Goal: Go to known website: Access a specific website the user already knows

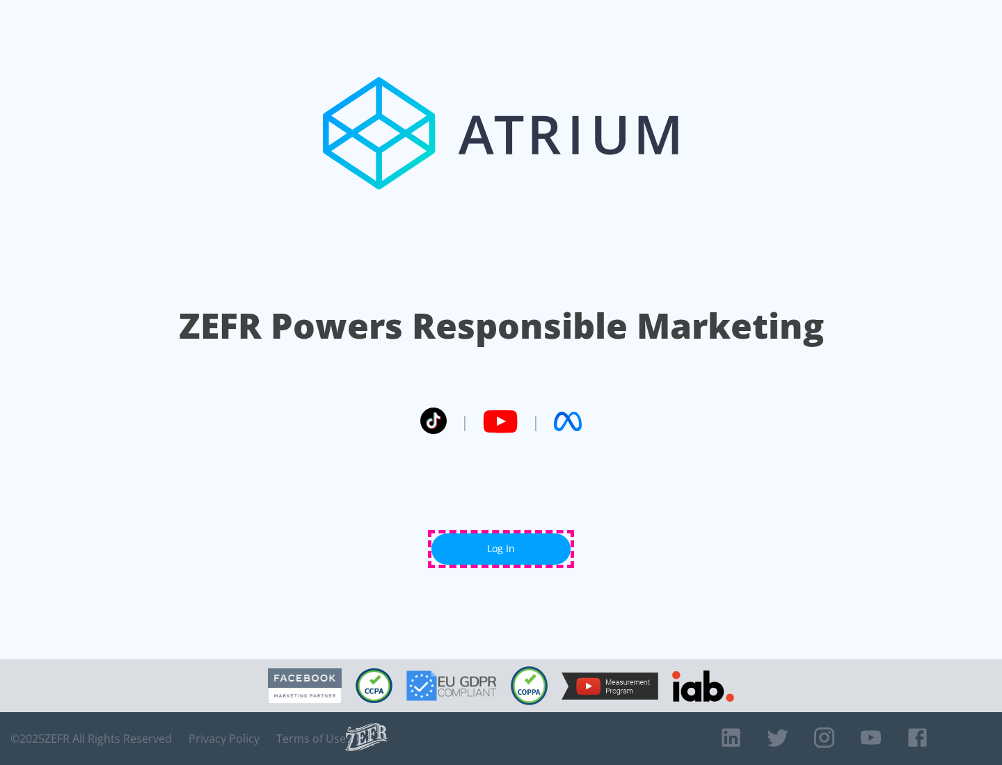
click at [501, 549] on link "Log In" at bounding box center [500, 549] width 139 height 31
